Goal: Task Accomplishment & Management: Complete application form

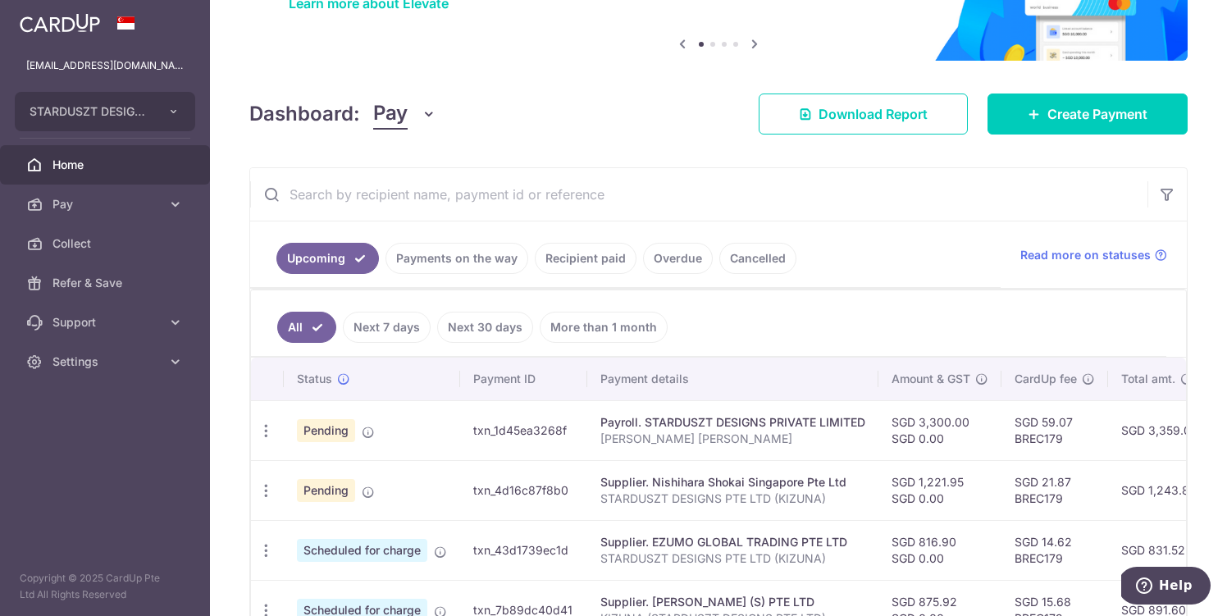
click at [477, 256] on link "Payments on the way" at bounding box center [456, 258] width 143 height 31
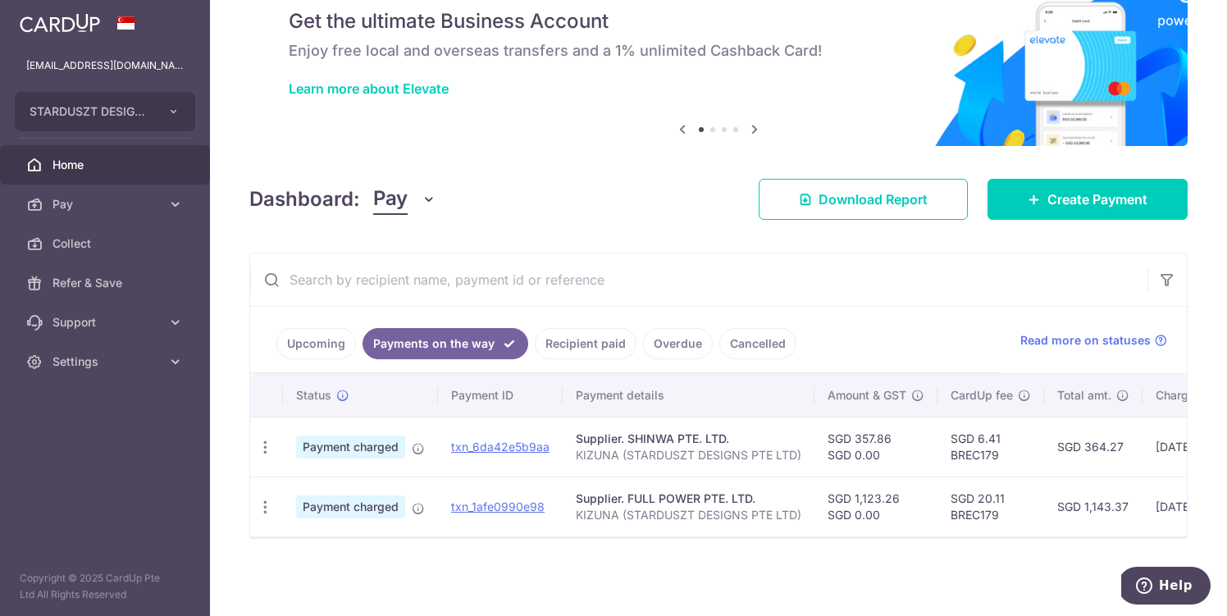
scroll to position [0, 12]
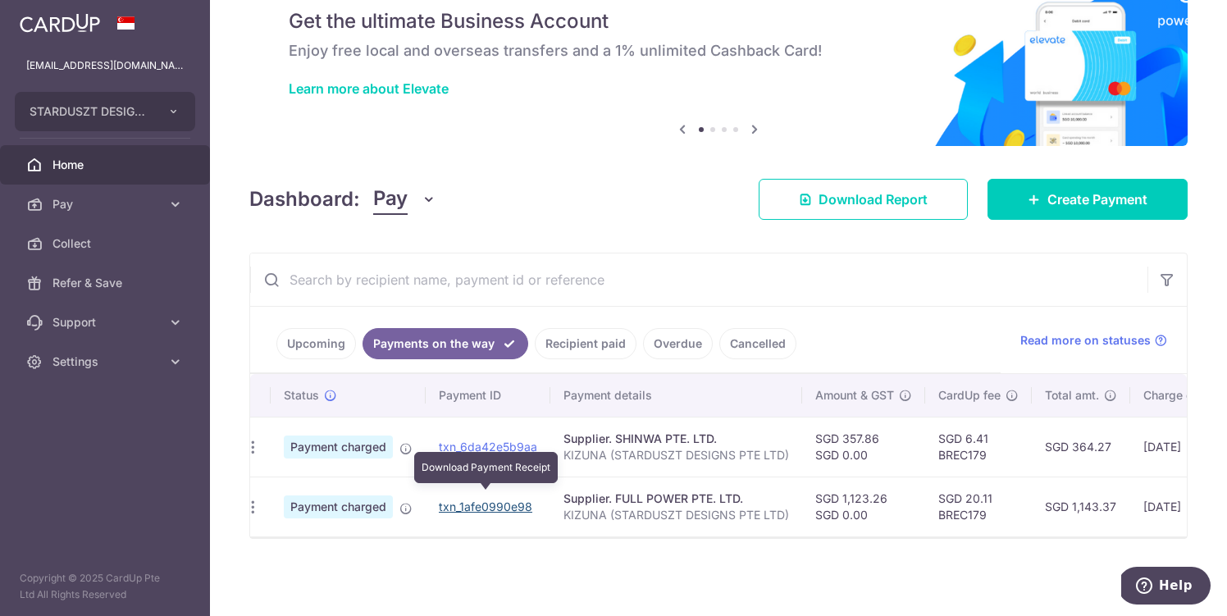
click at [511, 499] on link "txn_1afe0990e98" at bounding box center [485, 506] width 93 height 14
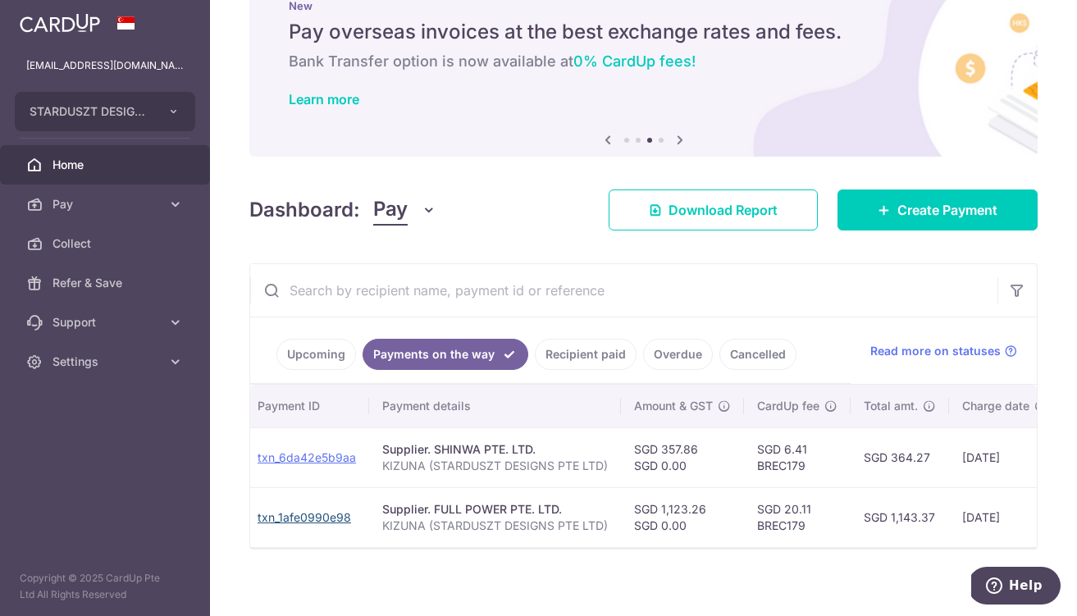
scroll to position [0, 198]
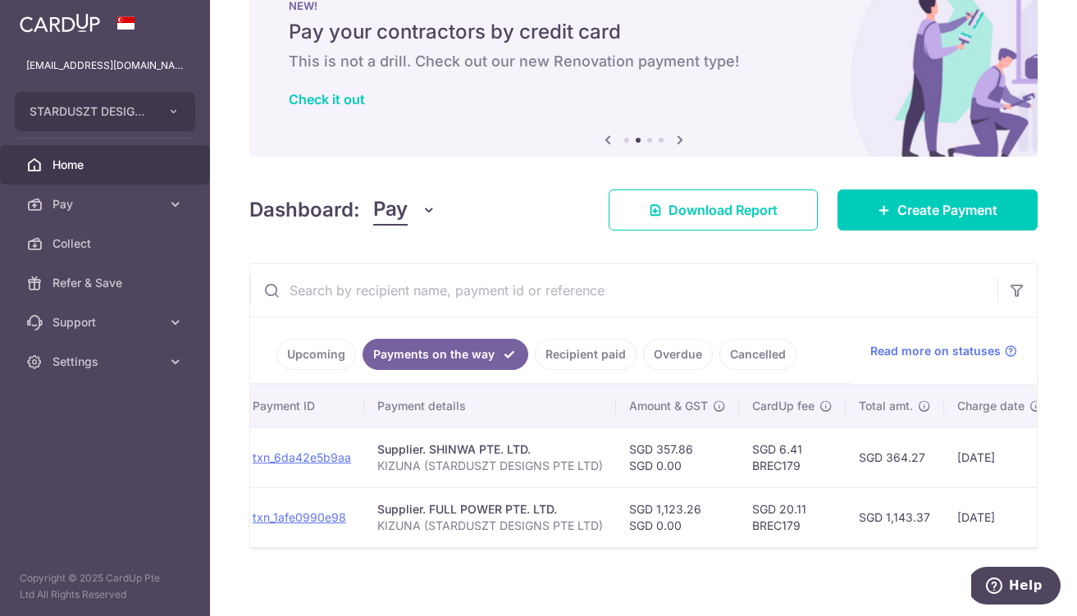
click at [311, 347] on link "Upcoming" at bounding box center [316, 354] width 80 height 31
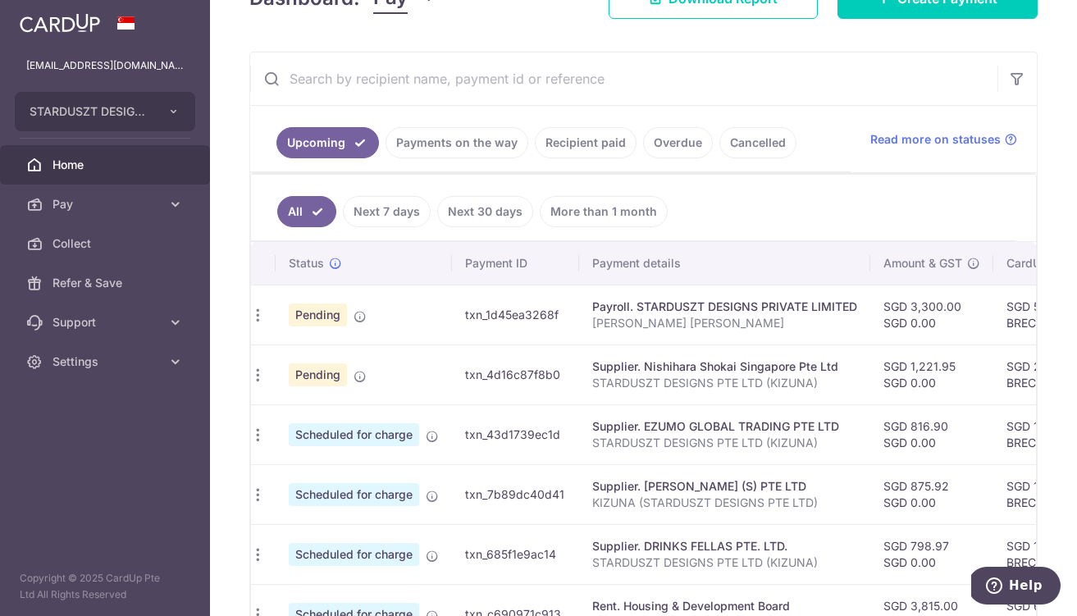
scroll to position [0, 0]
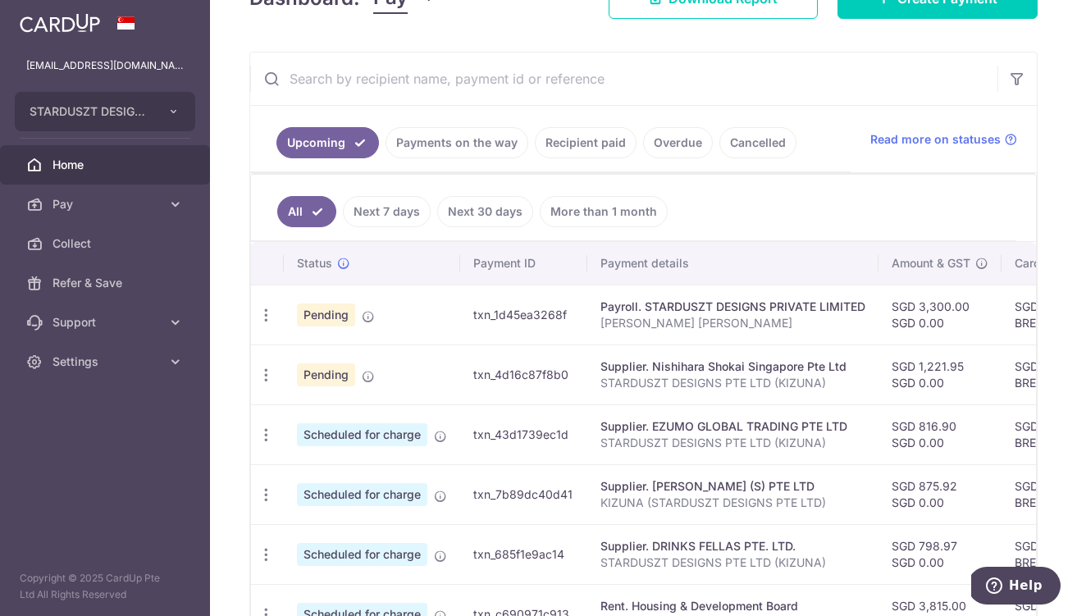
click at [392, 212] on link "Next 7 days" at bounding box center [387, 211] width 88 height 31
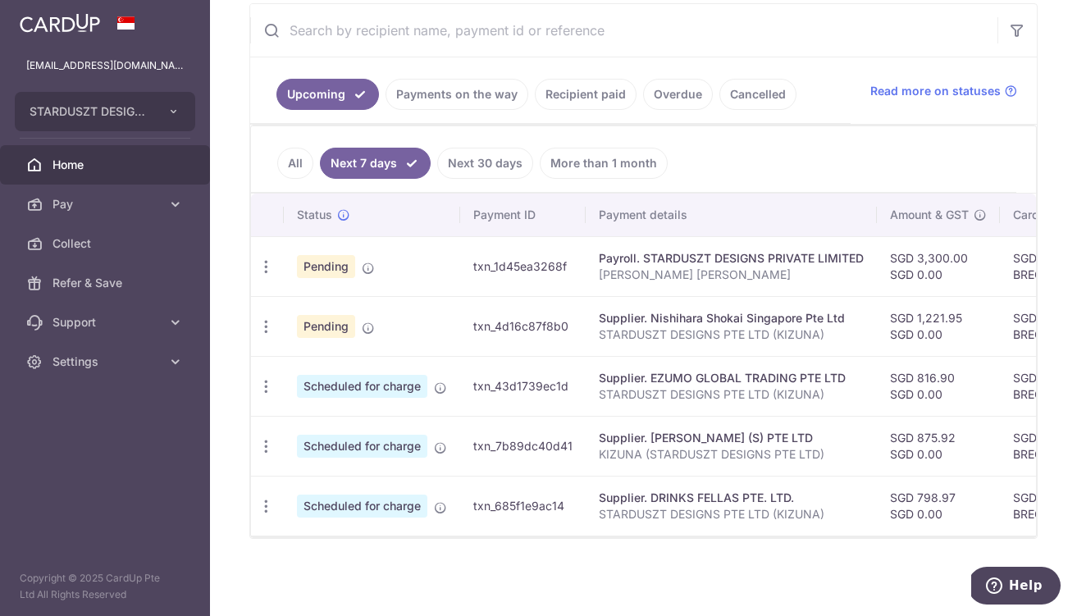
click at [436, 84] on link "Payments on the way" at bounding box center [456, 94] width 143 height 31
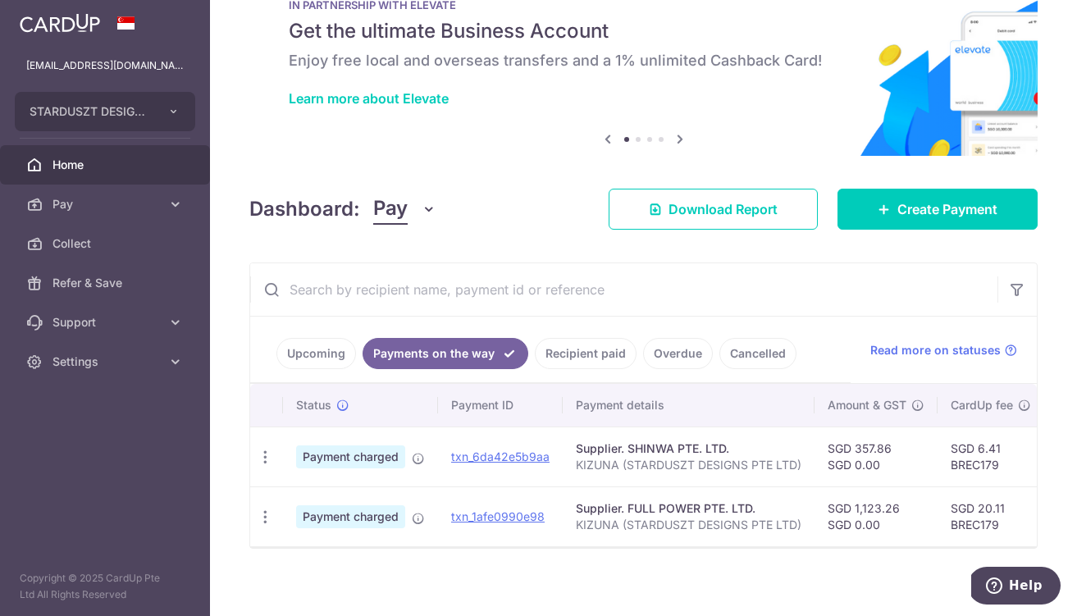
scroll to position [73, 0]
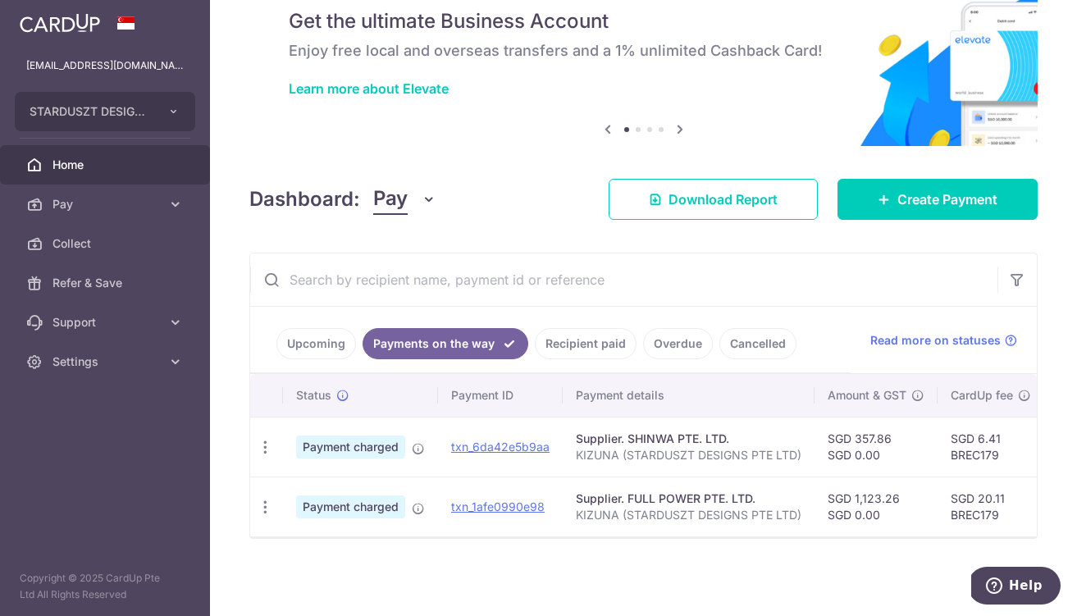
click at [302, 328] on link "Upcoming" at bounding box center [316, 343] width 80 height 31
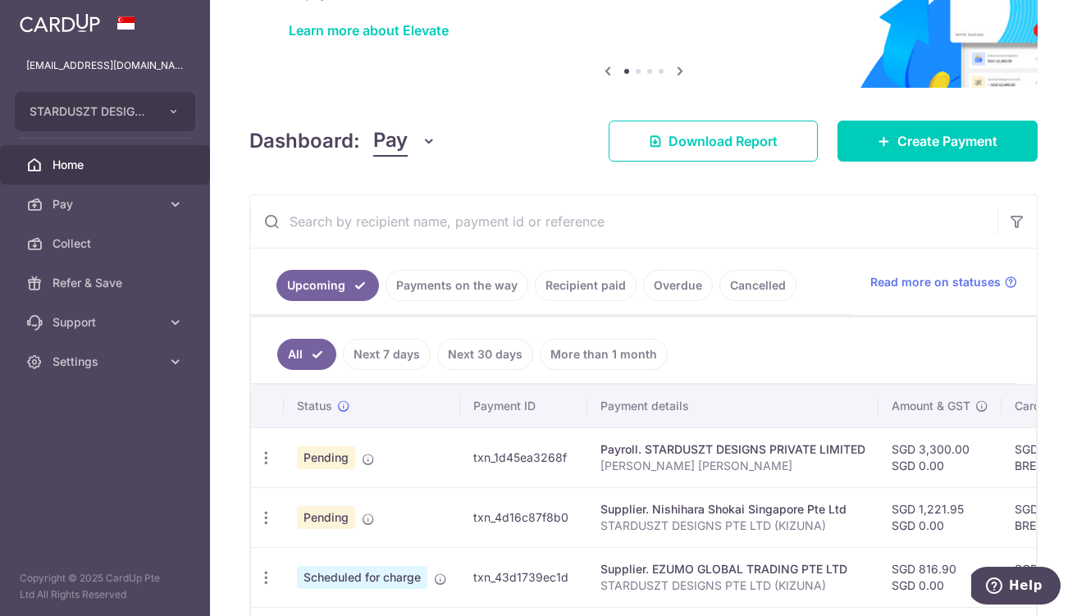
scroll to position [96, 0]
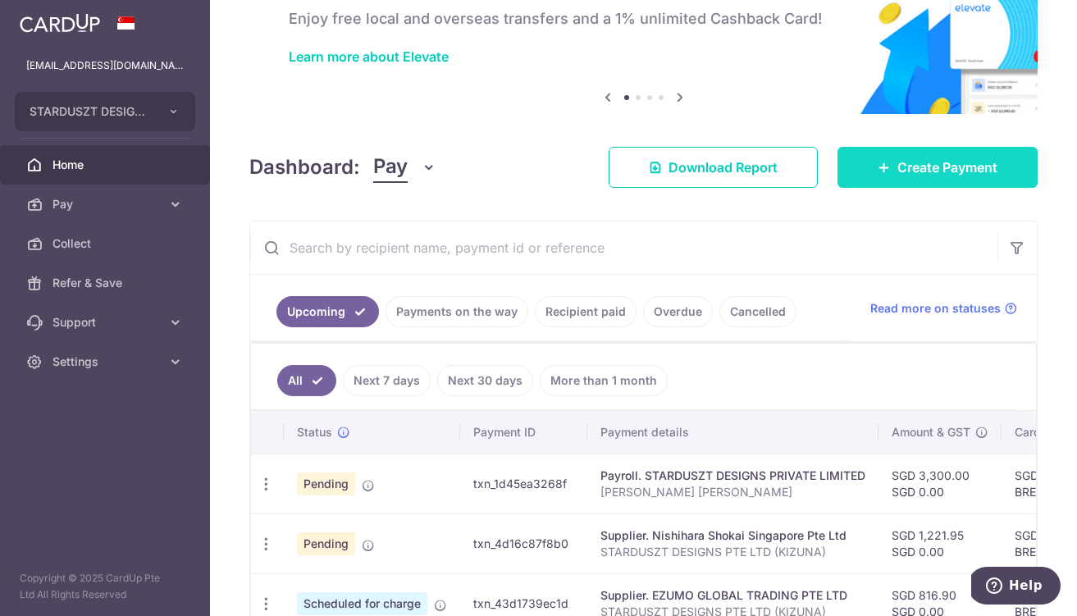
click at [878, 169] on icon at bounding box center [884, 167] width 13 height 13
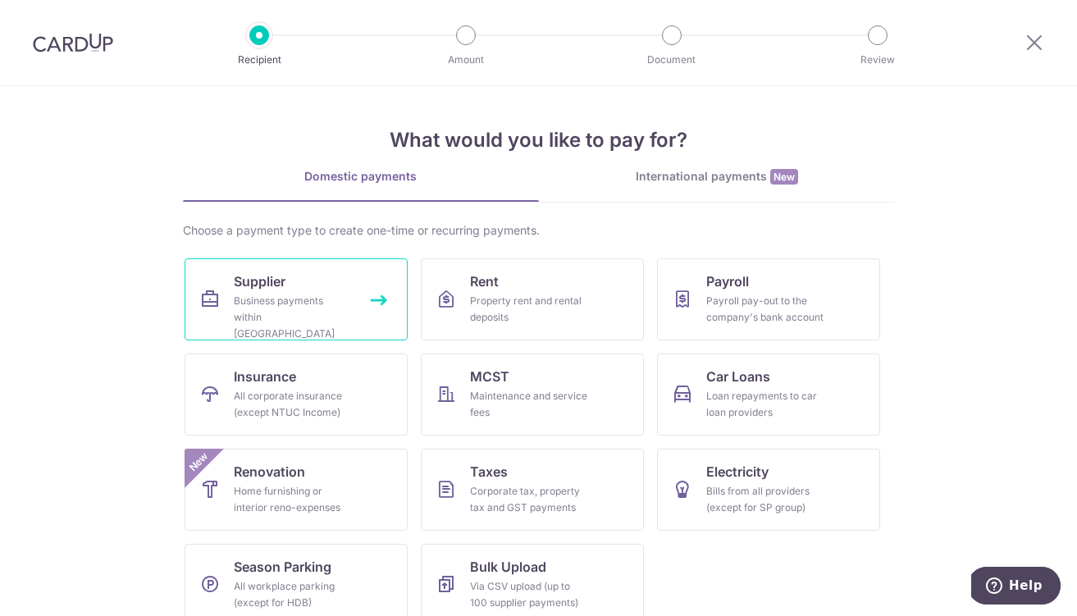
click at [313, 286] on link "Supplier Business payments within Singapore" at bounding box center [296, 299] width 223 height 82
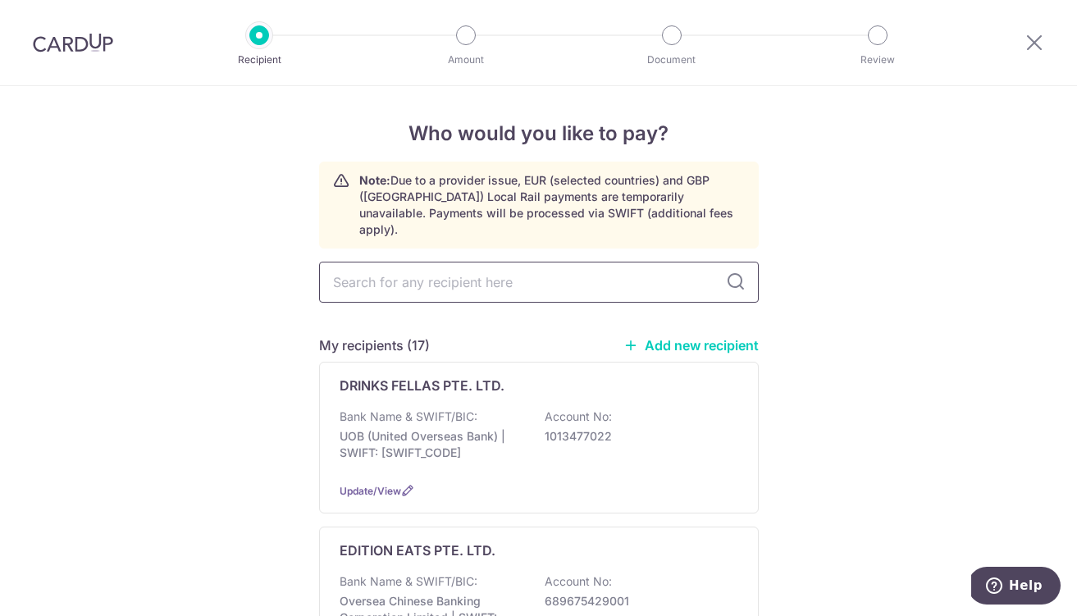
click at [519, 272] on input "text" at bounding box center [539, 282] width 440 height 41
type input "ALCOOLS"
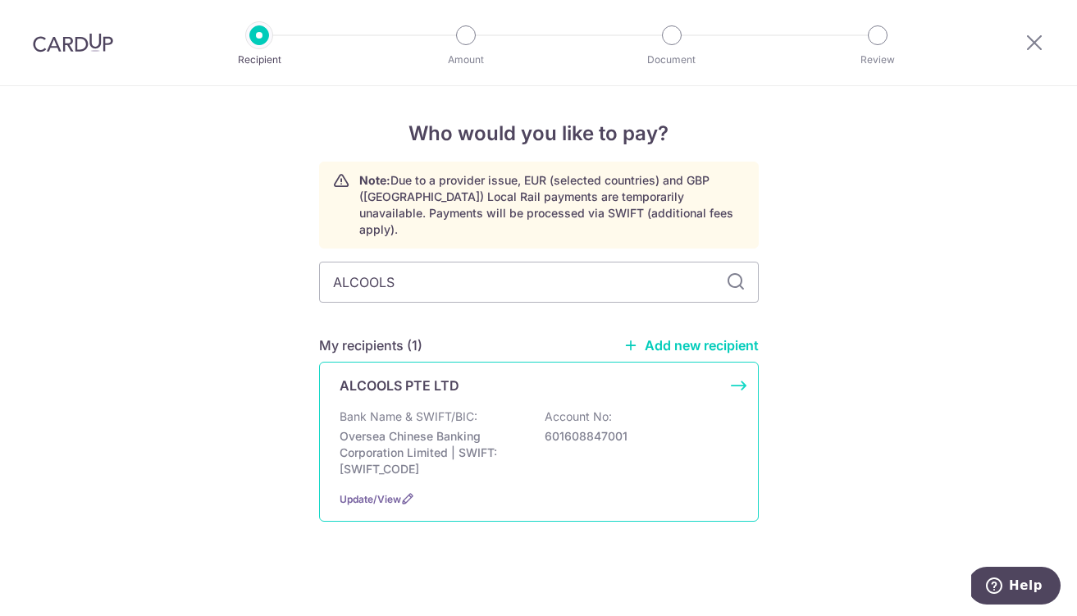
click at [393, 445] on p "Oversea Chinese Banking Corporation Limited | SWIFT: OCBCSGSGXXX" at bounding box center [432, 452] width 184 height 49
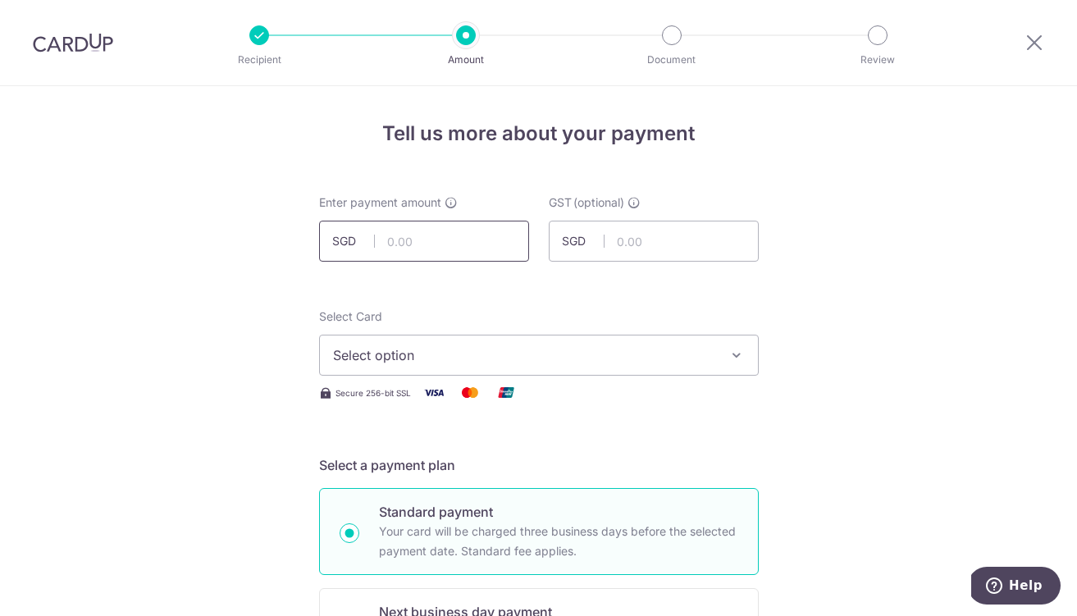
click at [435, 240] on input "text" at bounding box center [424, 241] width 210 height 41
paste input "1,039.32"
click at [472, 359] on span "Select option" at bounding box center [524, 355] width 382 height 20
type input "1,039.32"
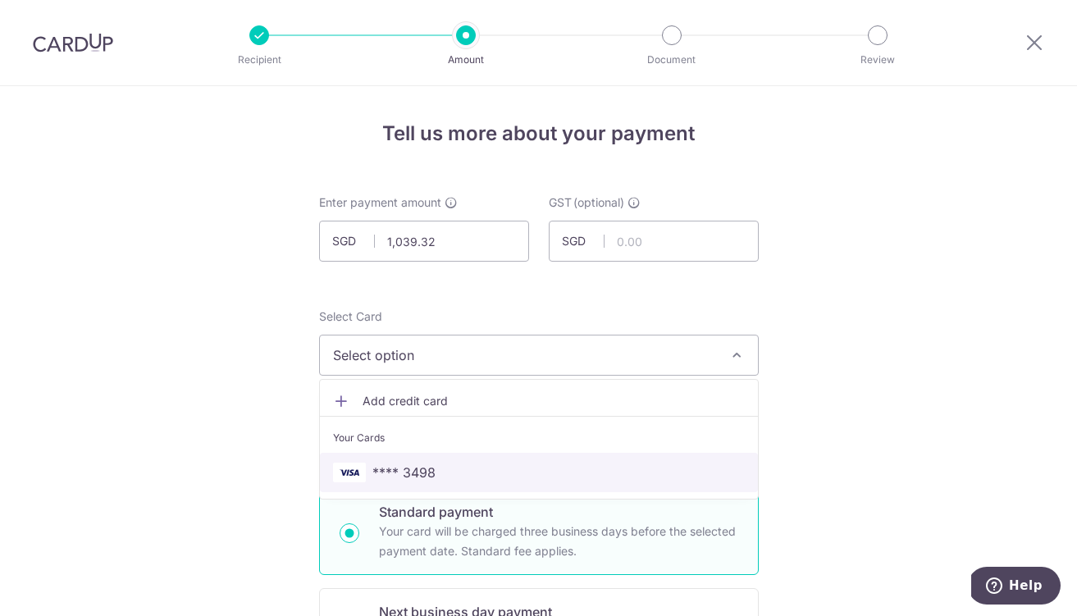
click at [429, 467] on span "**** 3498" at bounding box center [403, 473] width 63 height 20
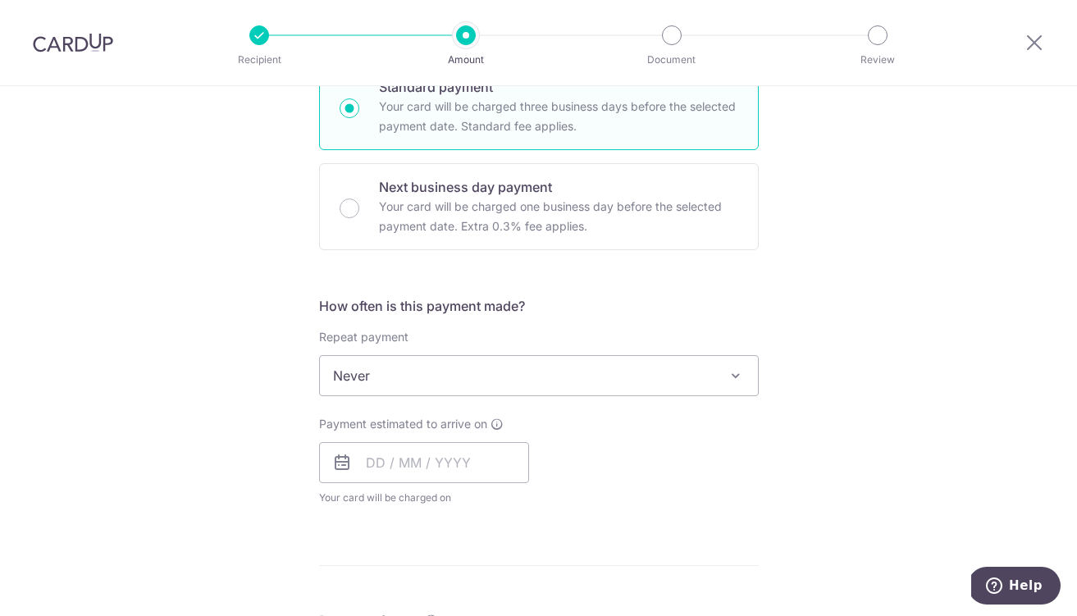
scroll to position [482, 0]
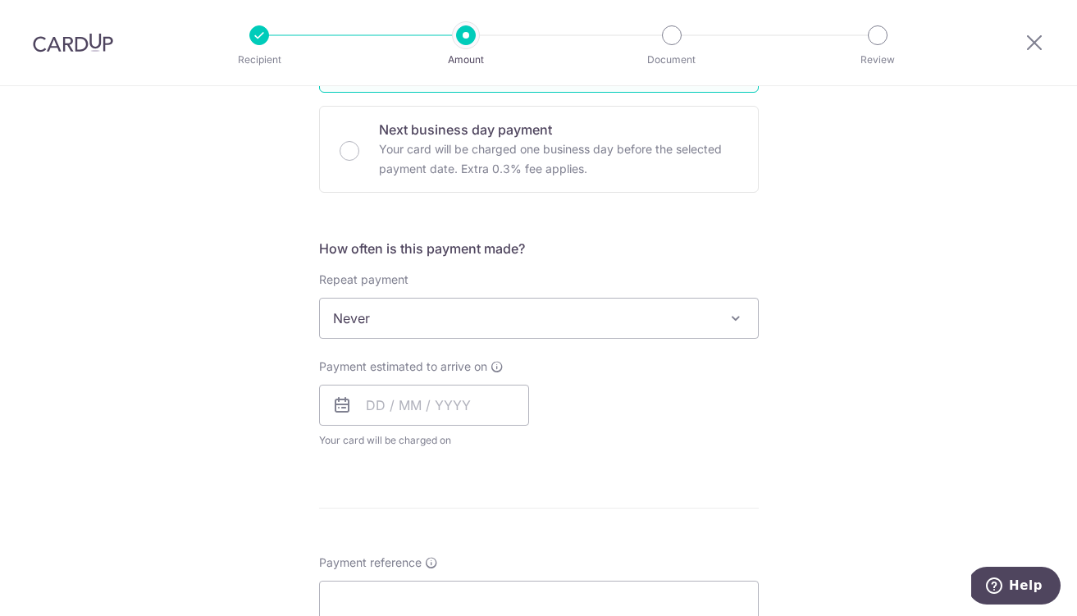
click at [445, 323] on span "Never" at bounding box center [539, 318] width 438 height 39
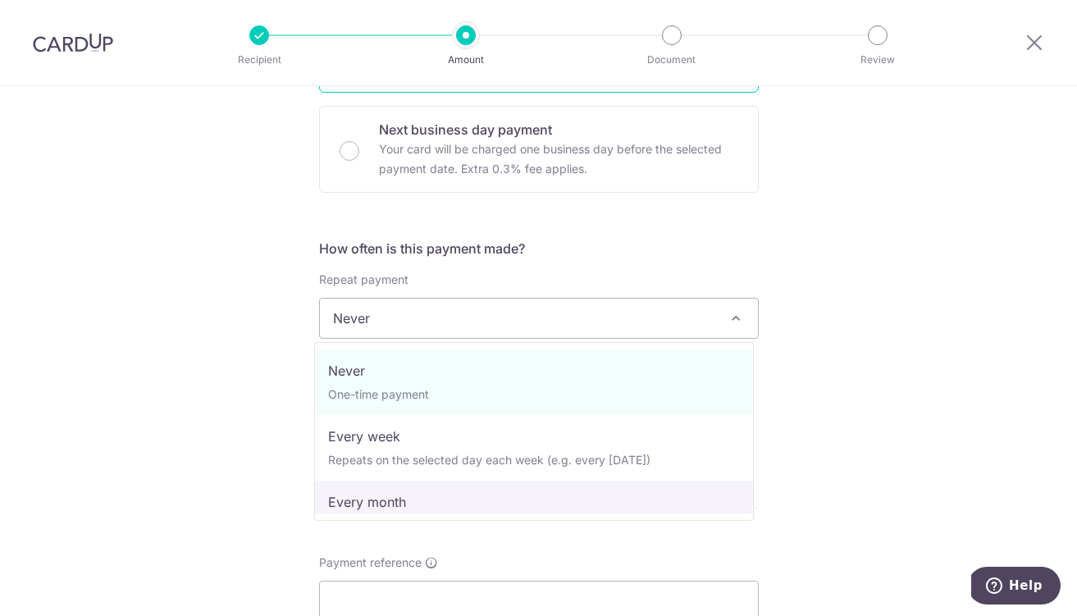
select select "3"
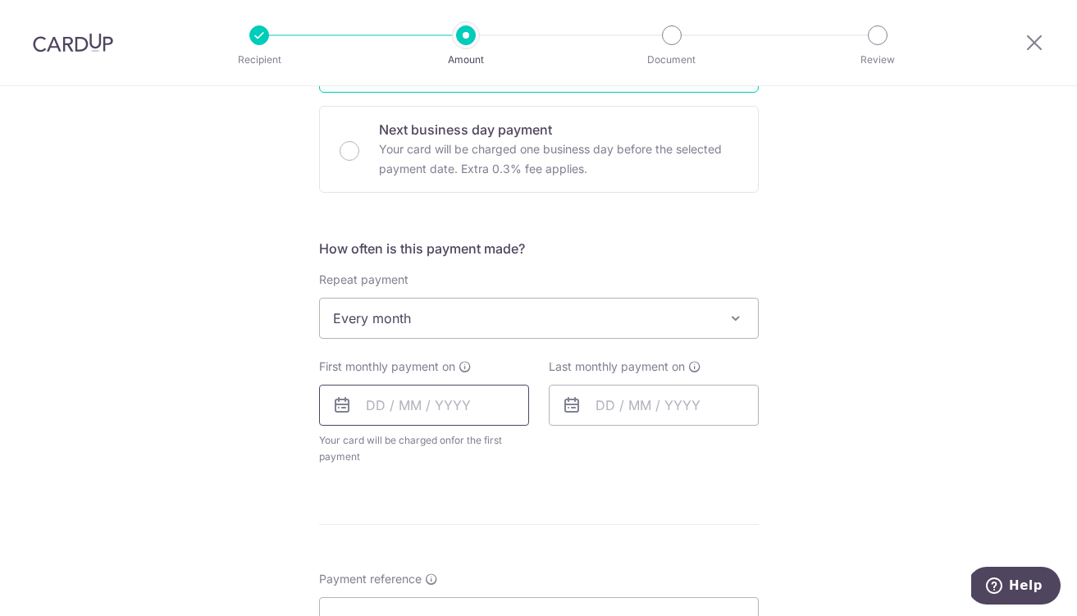
click at [424, 410] on input "text" at bounding box center [424, 405] width 210 height 41
click at [481, 559] on link "11" at bounding box center [484, 554] width 26 height 26
type input "[DATE]"
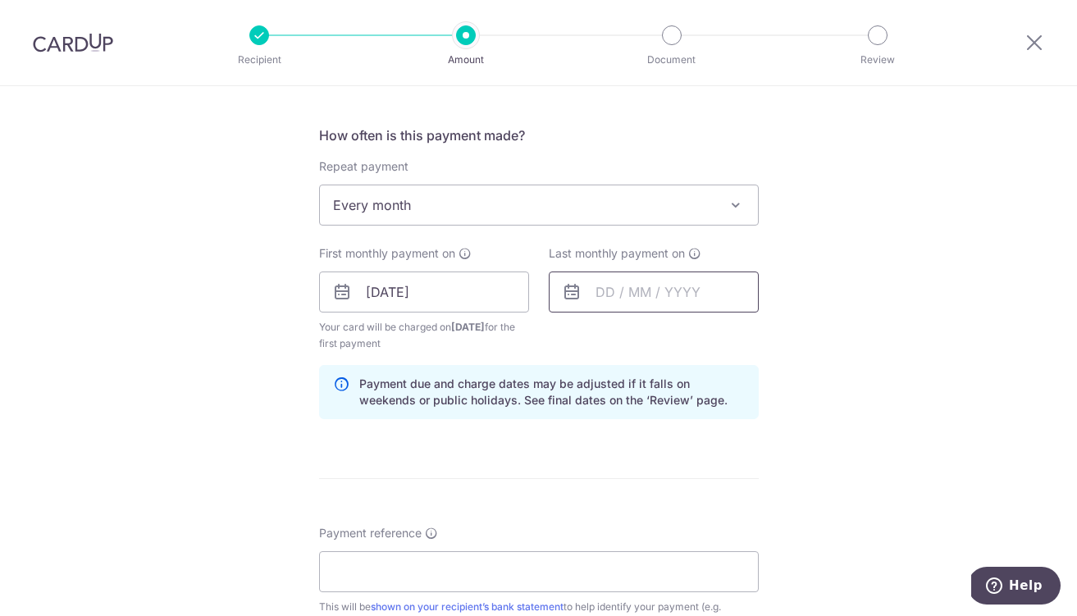
scroll to position [706, 0]
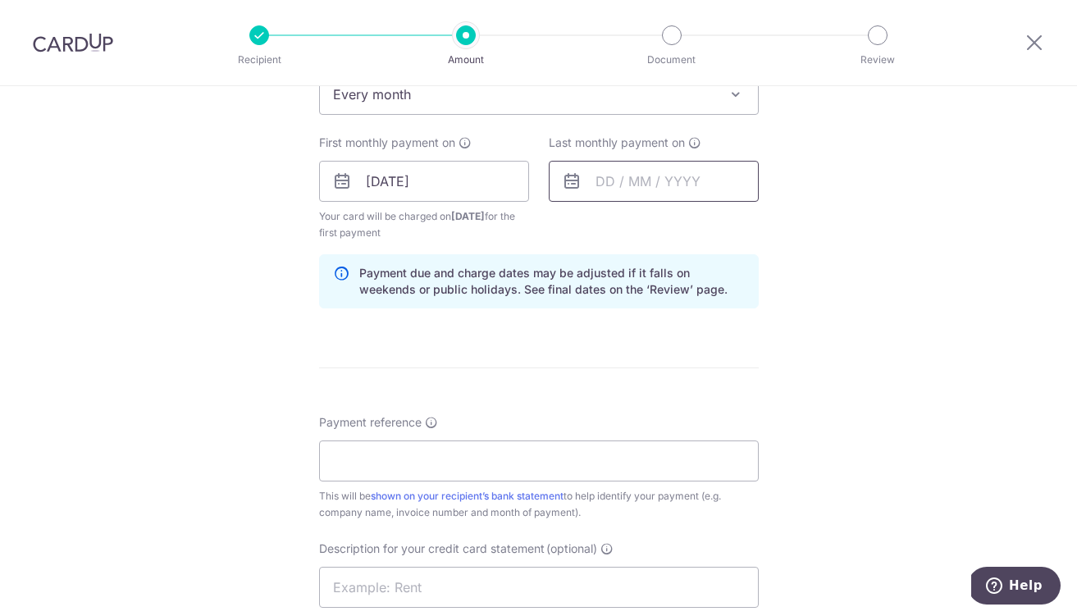
click at [616, 186] on input "text" at bounding box center [654, 181] width 210 height 41
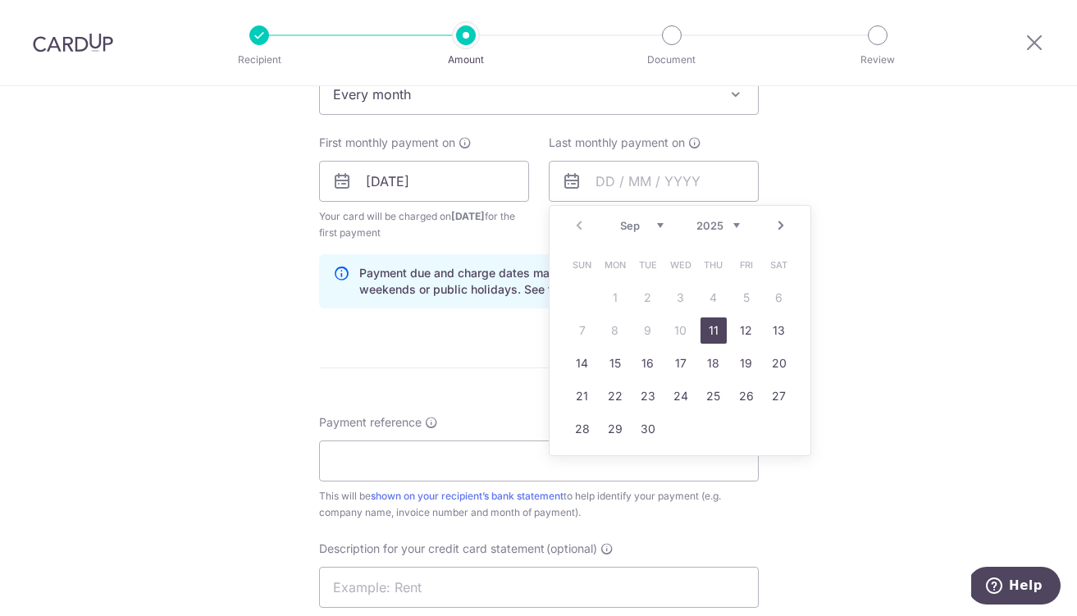
click at [771, 221] on link "Next" at bounding box center [781, 226] width 20 height 20
click at [737, 356] on link "16" at bounding box center [746, 363] width 26 height 26
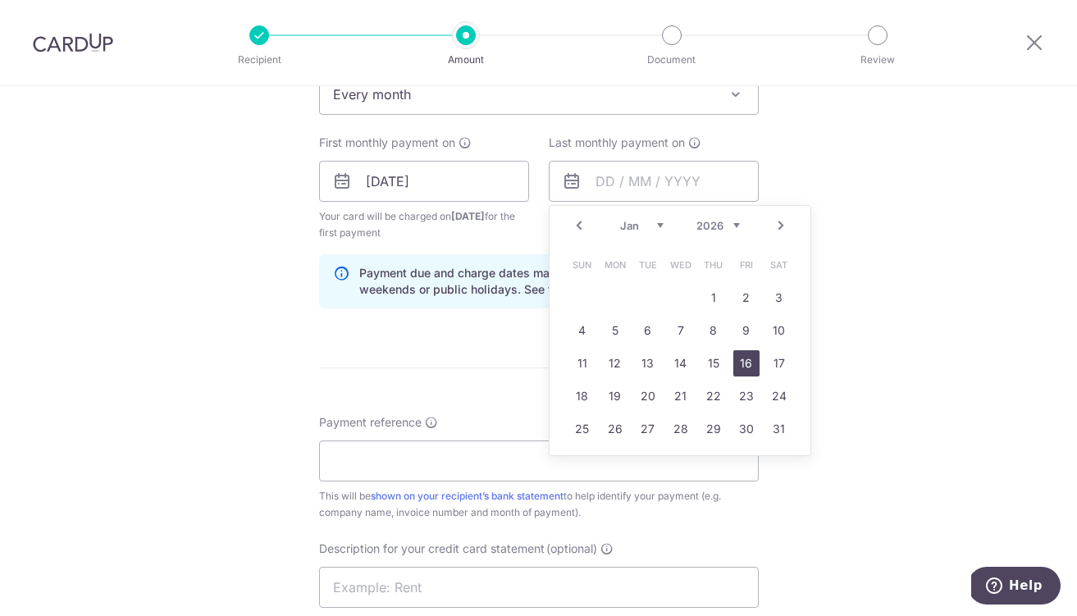
type input "16/01/2026"
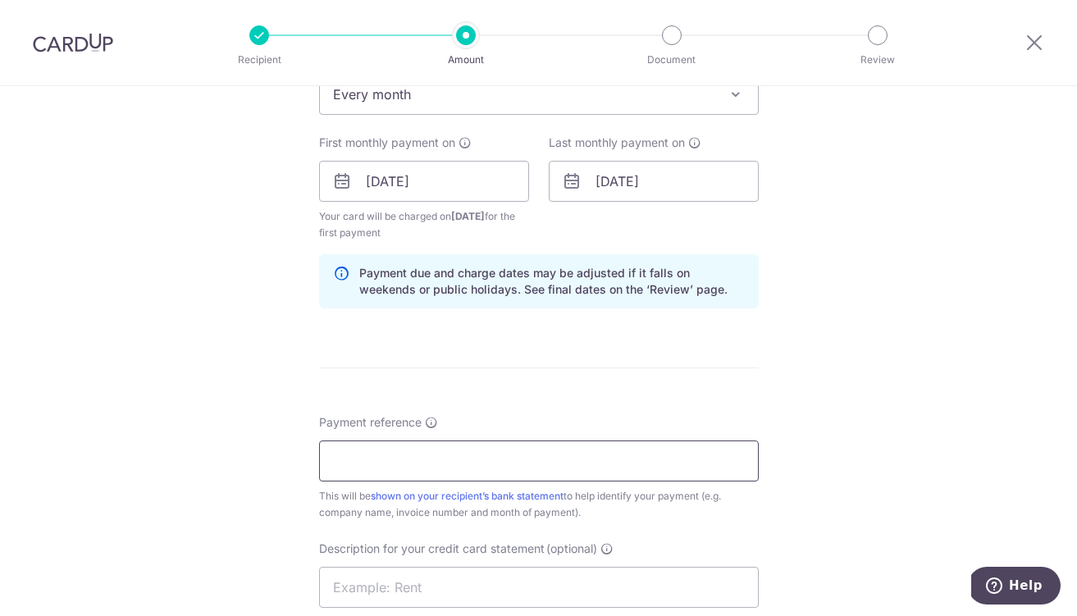
click at [445, 471] on input "Payment reference" at bounding box center [539, 460] width 440 height 41
type input "STARDUSZT DESIGNS PTE LTD (KIZUNA)"
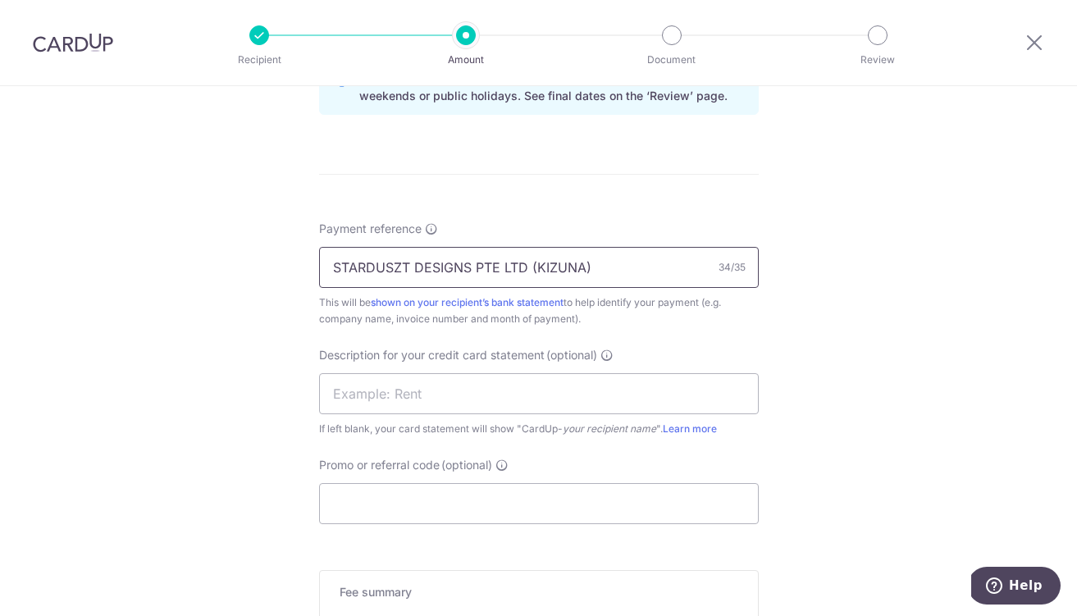
scroll to position [919, 0]
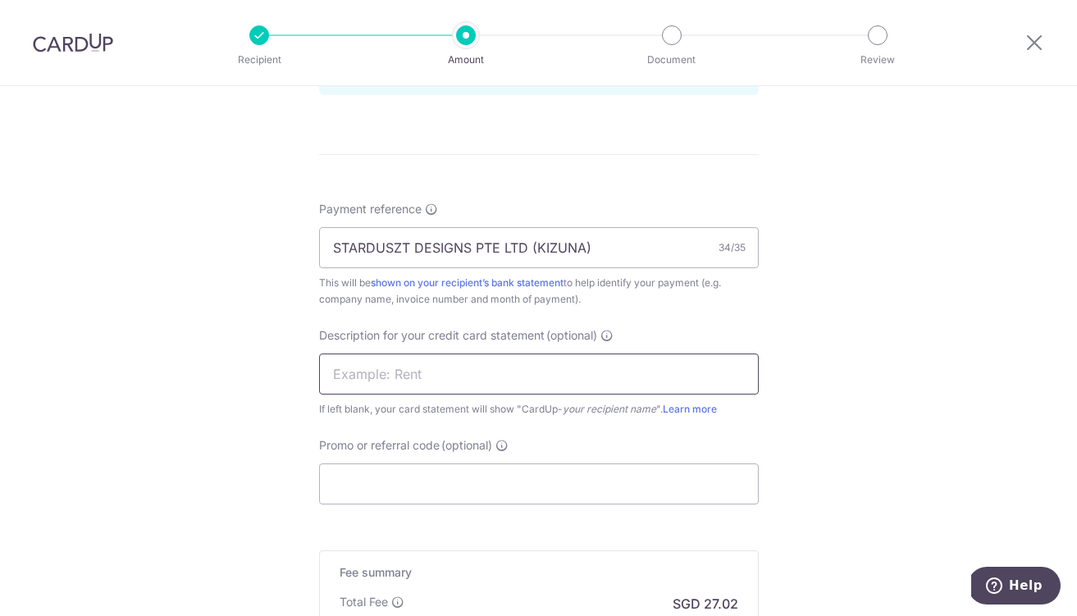
click at [486, 374] on input "text" at bounding box center [539, 373] width 440 height 41
click at [668, 446] on div "Promo or referral code (optional) The discounted fee will be shown on the revie…" at bounding box center [539, 470] width 440 height 67
click at [583, 490] on input "Promo or referral code (optional)" at bounding box center [539, 483] width 440 height 41
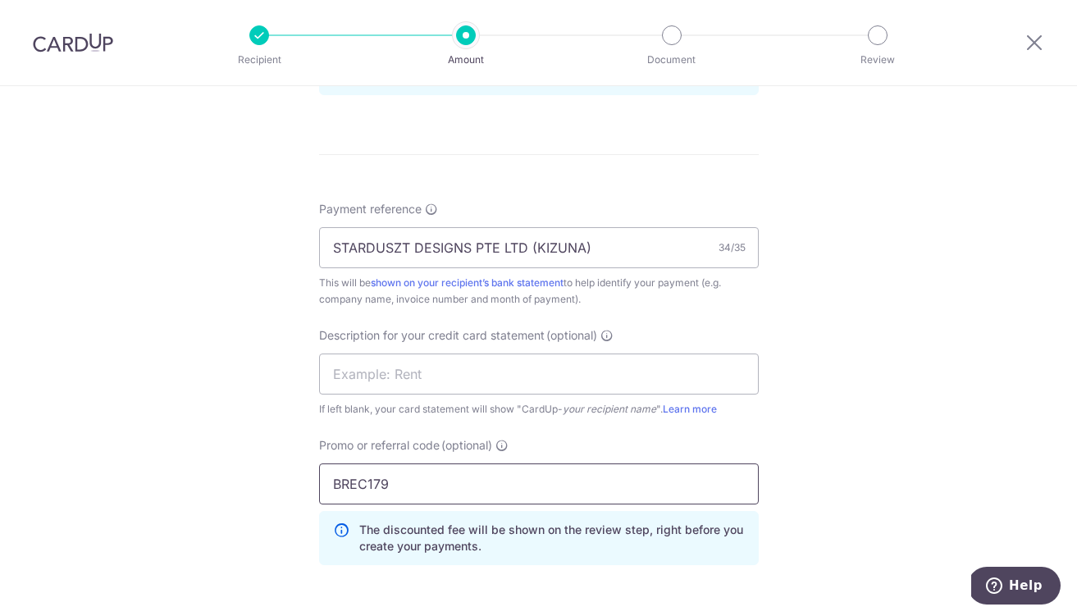
type input "BREC179"
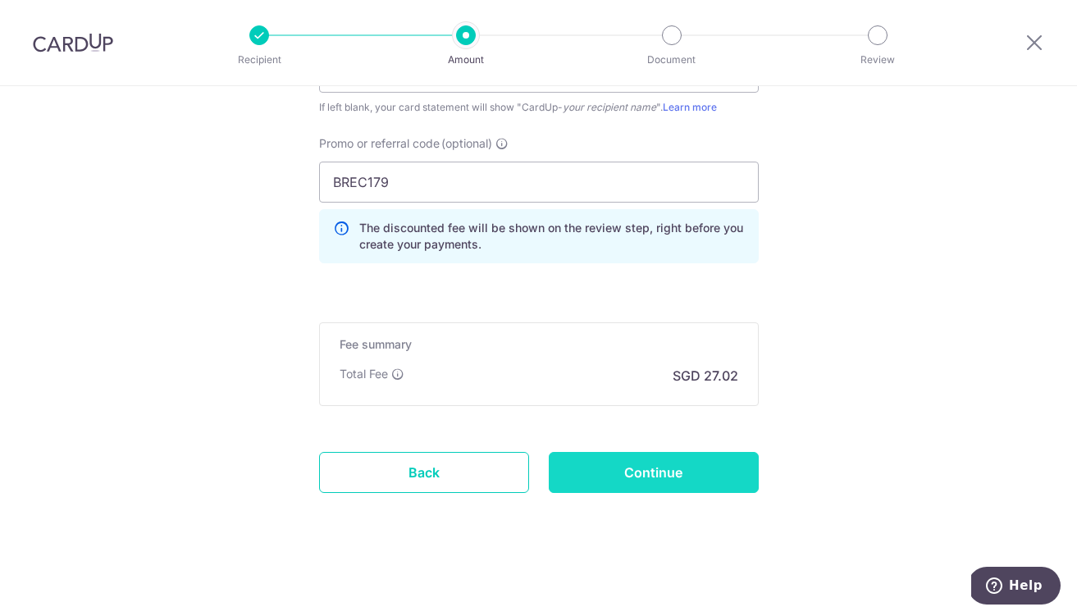
click at [610, 468] on input "Continue" at bounding box center [654, 472] width 210 height 41
type input "Create Schedule"
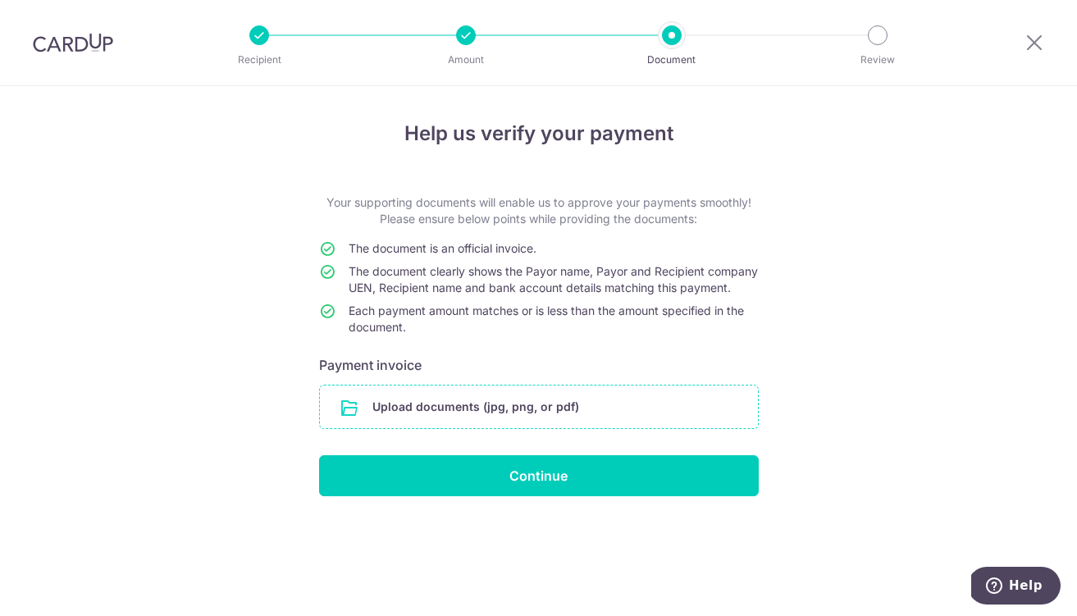
click at [454, 426] on input "file" at bounding box center [539, 406] width 438 height 43
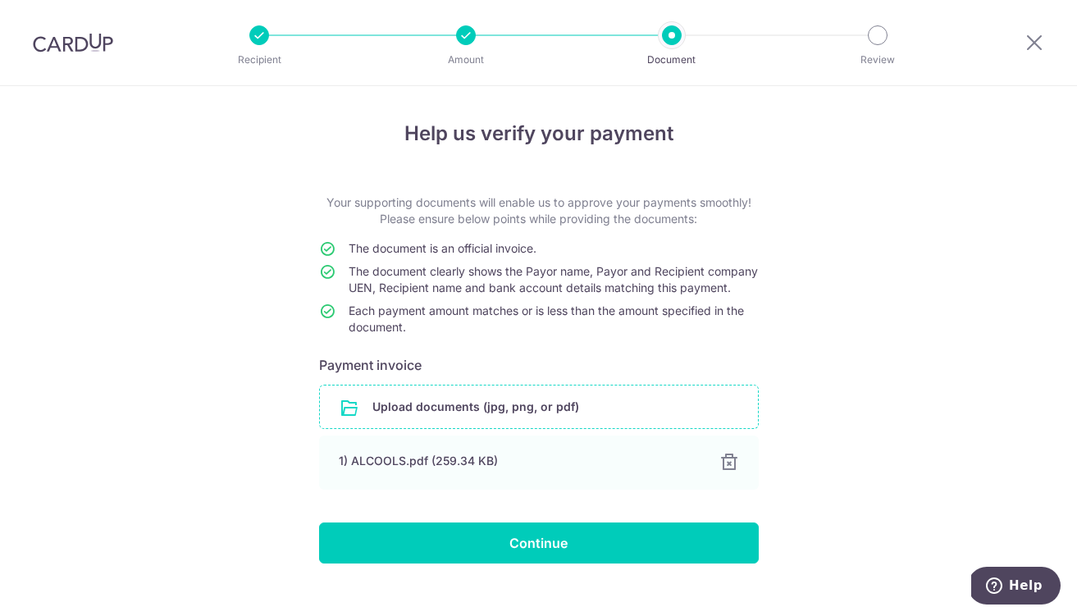
click at [430, 428] on input "file" at bounding box center [539, 406] width 438 height 43
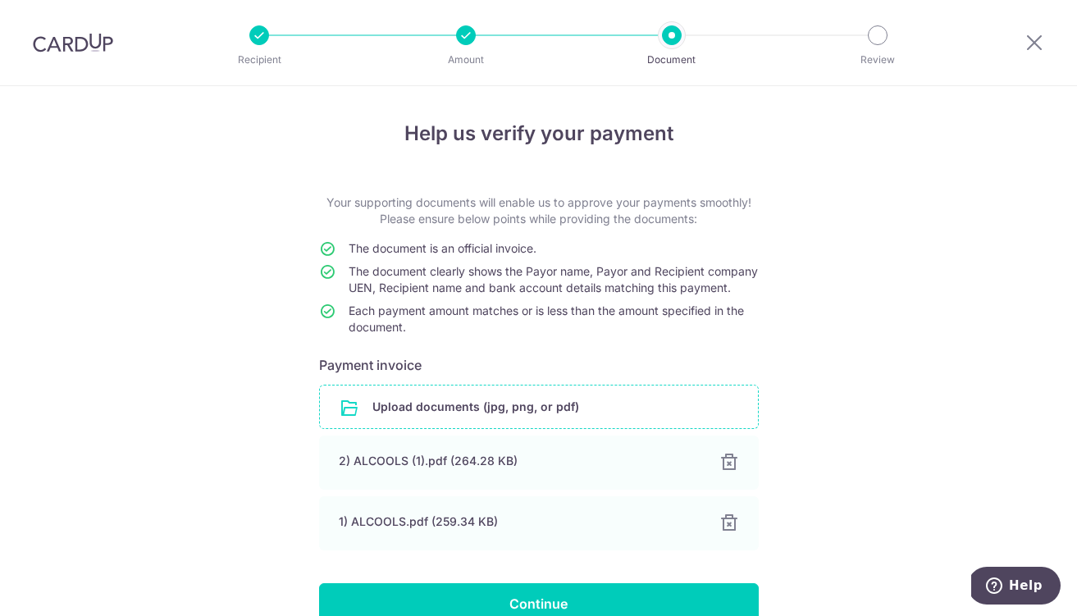
click at [404, 419] on input "file" at bounding box center [539, 406] width 438 height 43
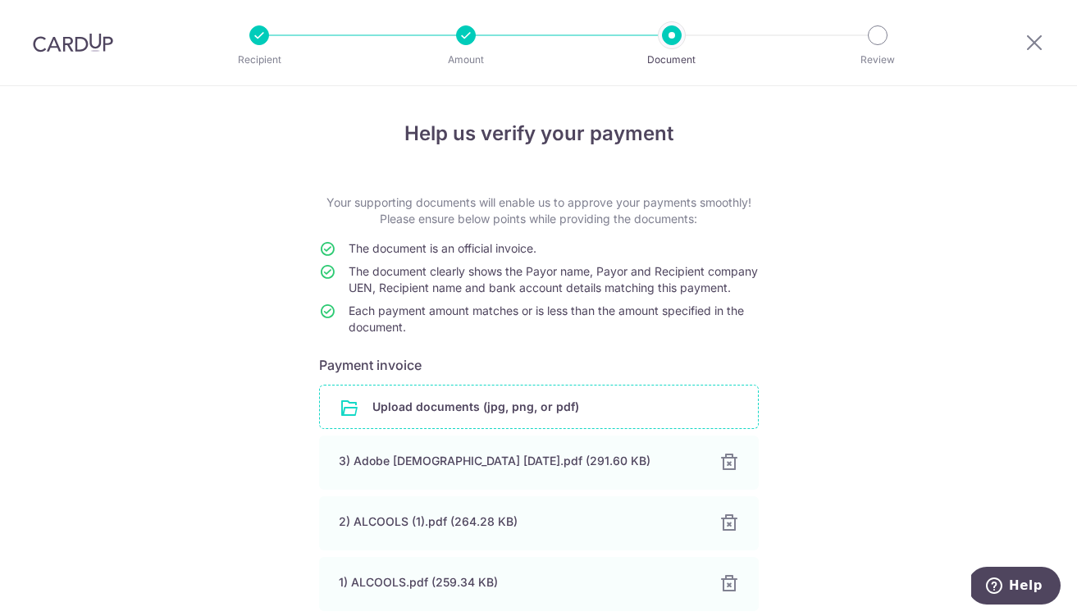
click at [395, 428] on input "file" at bounding box center [539, 406] width 438 height 43
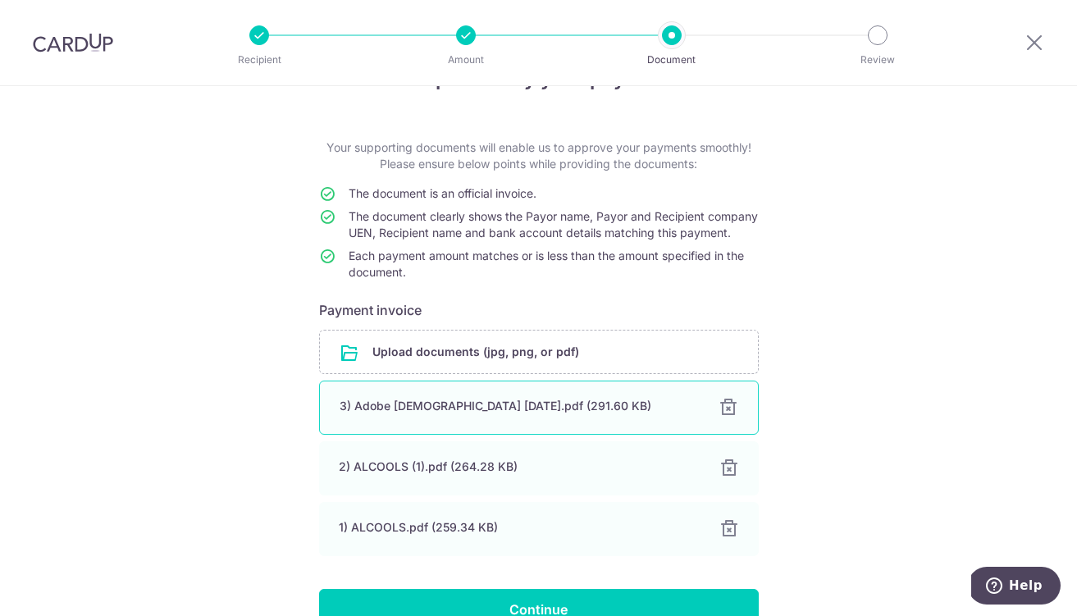
scroll to position [162, 0]
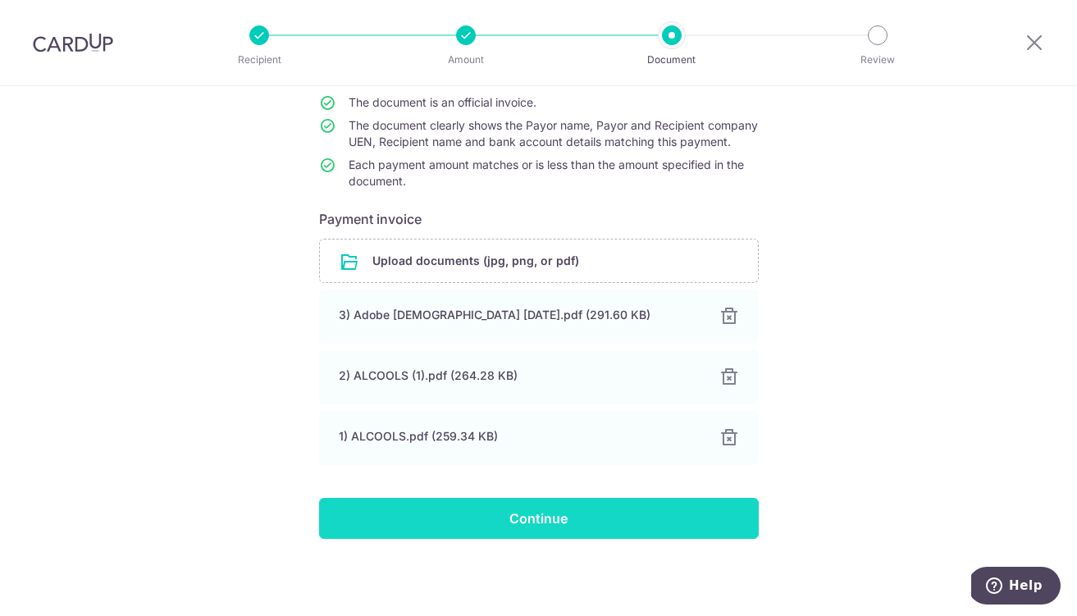
click at [455, 530] on input "Continue" at bounding box center [539, 518] width 440 height 41
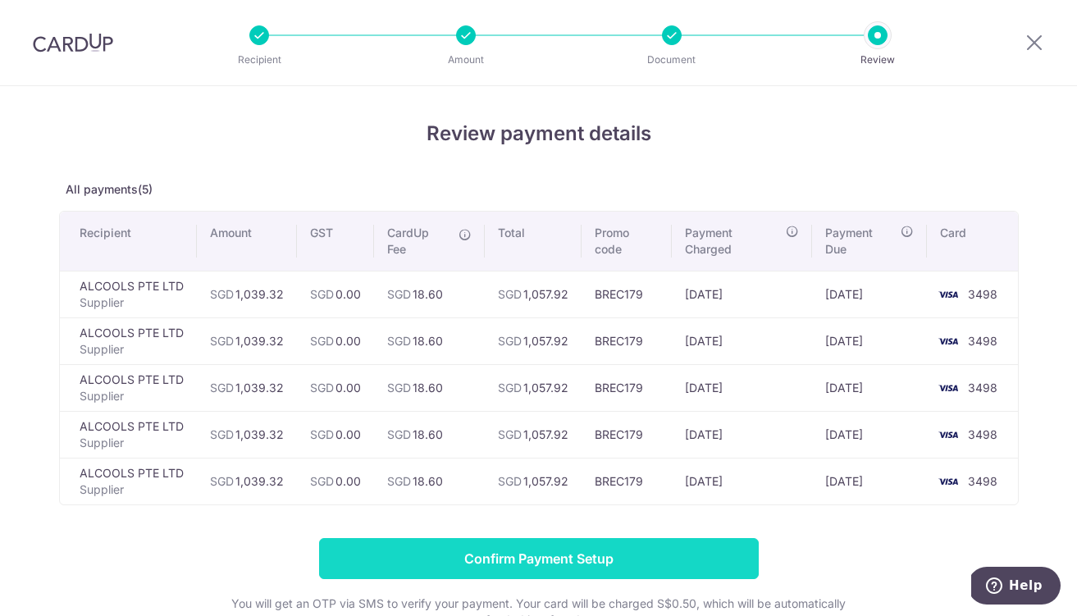
click at [545, 559] on input "Confirm Payment Setup" at bounding box center [539, 558] width 440 height 41
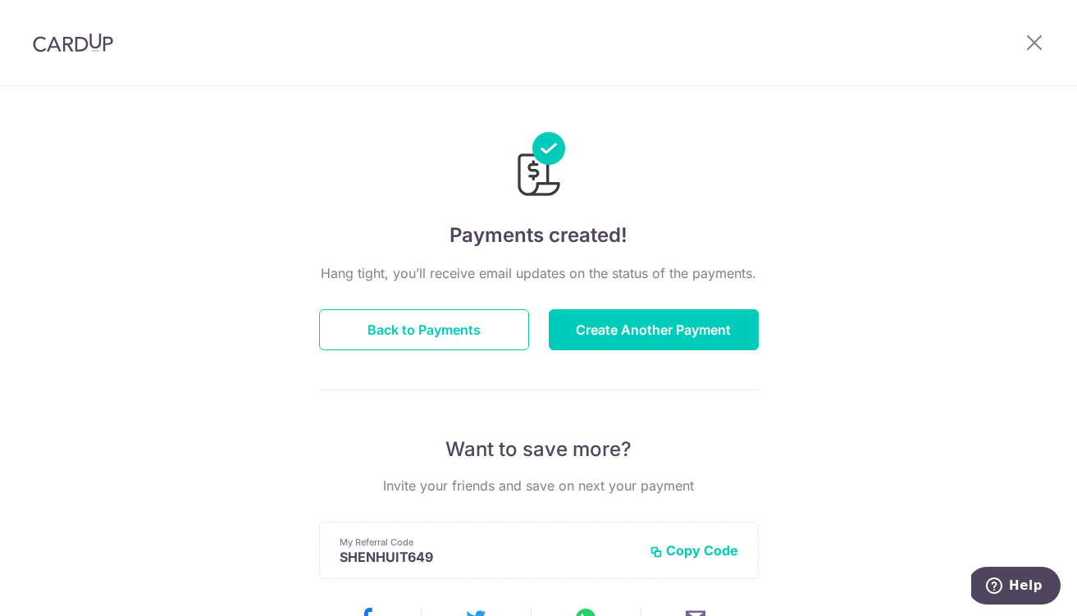
click at [73, 43] on img at bounding box center [73, 43] width 80 height 20
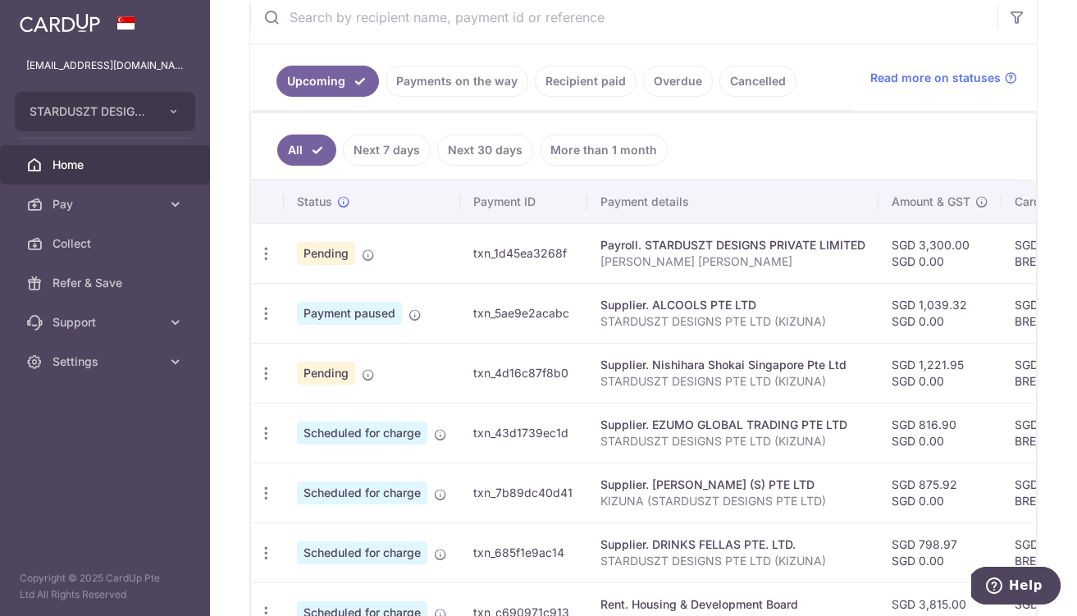
scroll to position [199, 0]
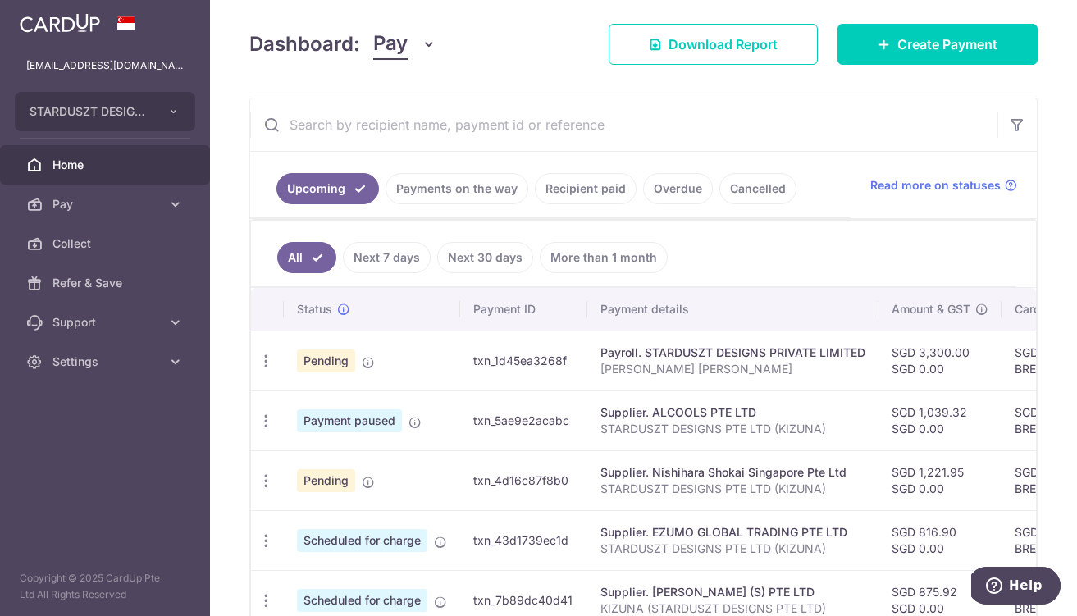
click at [408, 254] on link "Next 7 days" at bounding box center [387, 257] width 88 height 31
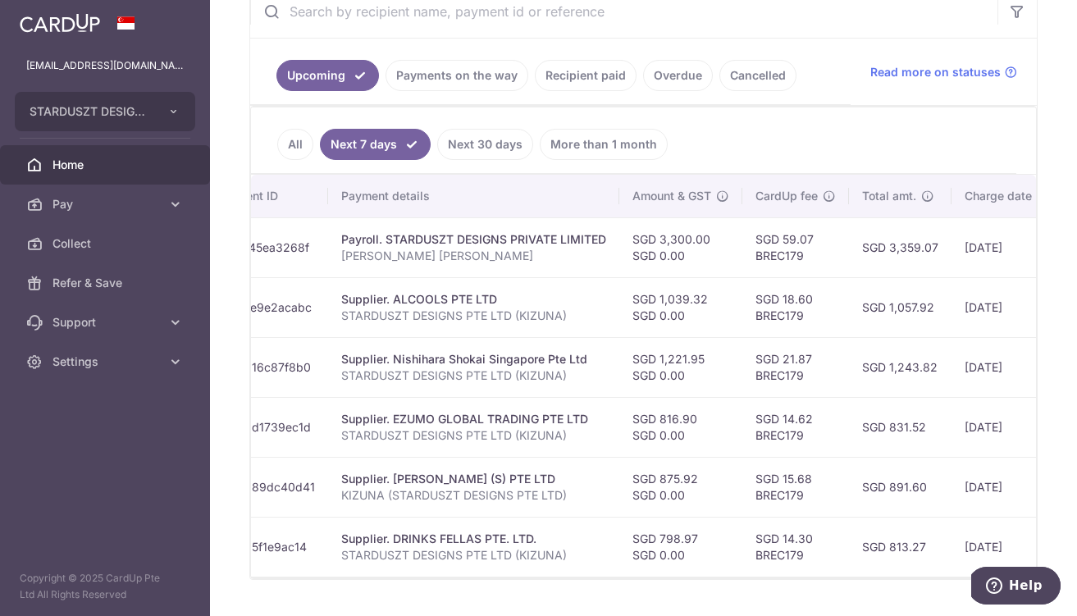
scroll to position [0, 0]
